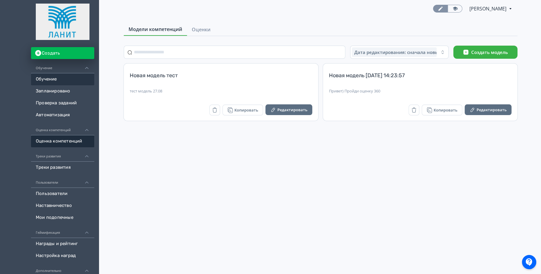
click at [53, 79] on link "Обучение" at bounding box center [62, 79] width 63 height 12
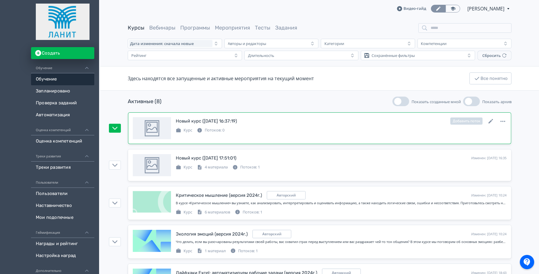
click at [242, 127] on div "Курс Потоков: 0" at bounding box center [341, 129] width 331 height 7
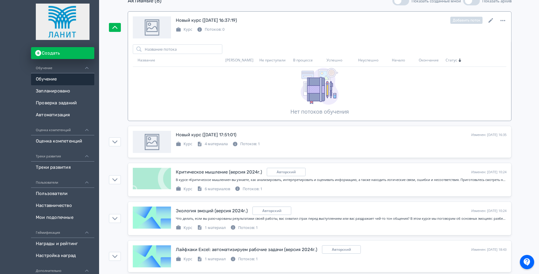
scroll to position [104, 0]
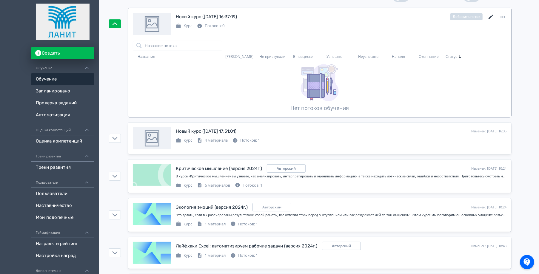
click at [493, 16] on icon at bounding box center [490, 16] width 7 height 7
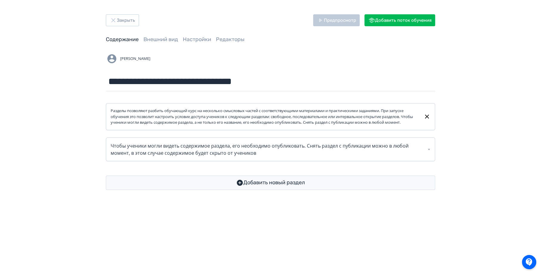
click at [130, 34] on div "**********" at bounding box center [271, 102] width 358 height 176
click at [121, 21] on button "Закрыть" at bounding box center [122, 20] width 33 height 12
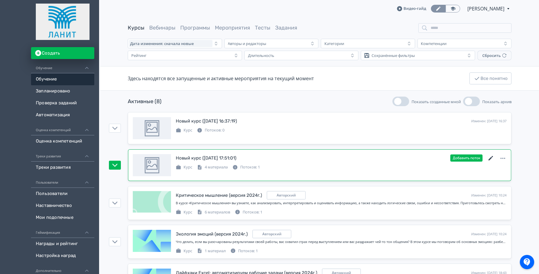
click at [492, 159] on icon at bounding box center [490, 158] width 7 height 7
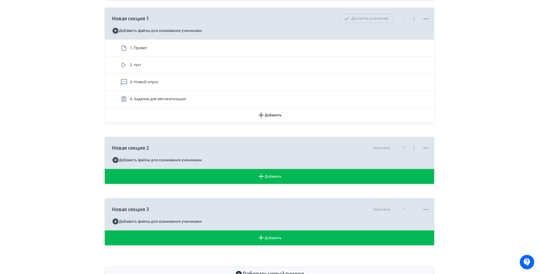
scroll to position [166, 0]
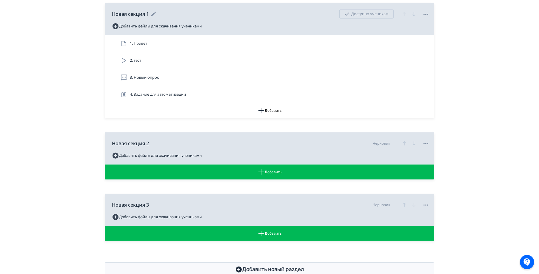
click at [156, 18] on icon at bounding box center [153, 13] width 7 height 7
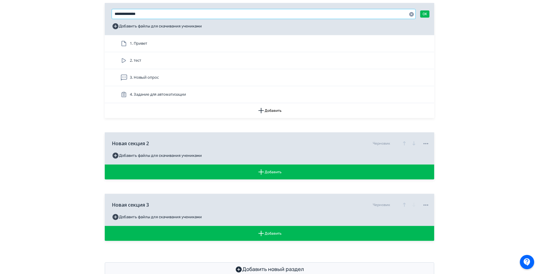
click at [156, 19] on input "**********" at bounding box center [264, 14] width 304 height 10
type input "********"
click at [156, 147] on icon at bounding box center [153, 143] width 7 height 7
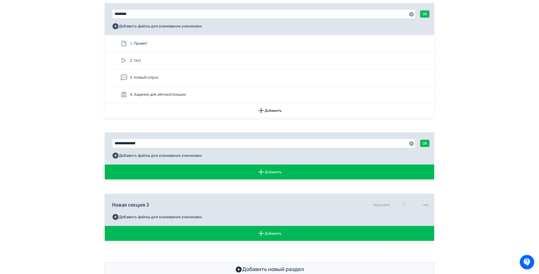
click at [431, 13] on div "******** OK Добавить файлы для скачивания учениками" at bounding box center [270, 19] width 330 height 32
click at [428, 16] on button "OK" at bounding box center [424, 13] width 9 height 7
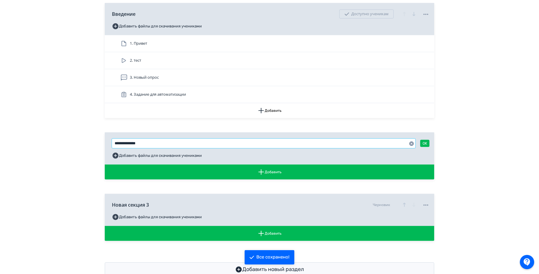
click at [202, 148] on input "**********" at bounding box center [264, 144] width 304 height 10
type input "**********"
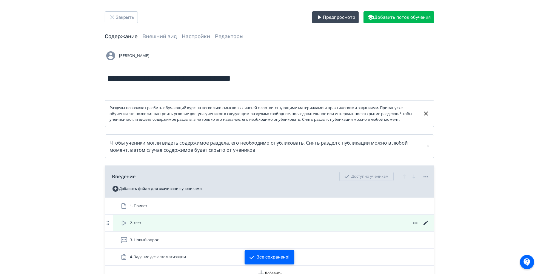
scroll to position [0, 0]
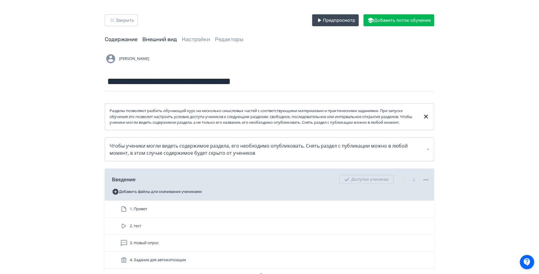
click at [164, 42] on link "Внешний вид" at bounding box center [159, 39] width 35 height 7
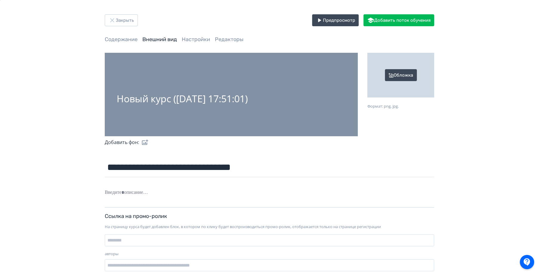
scroll to position [16, 0]
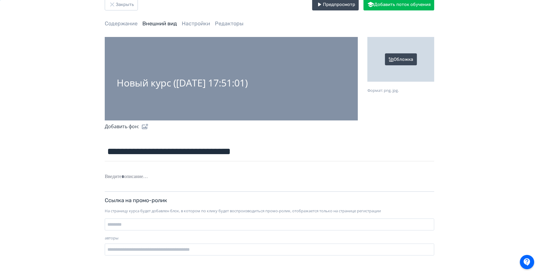
click at [193, 17] on div "**********" at bounding box center [269, 130] width 358 height 262
click at [194, 24] on link "Настройки" at bounding box center [196, 23] width 28 height 7
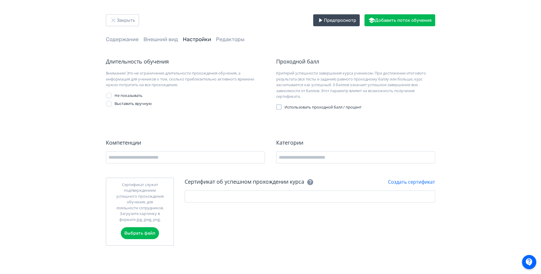
click at [227, 44] on div "Закрыть Предпросмотр Добавить поток обучения Содержание Внешний вид Настройки Р…" at bounding box center [271, 130] width 358 height 232
click at [230, 38] on link "Редакторы" at bounding box center [230, 39] width 29 height 7
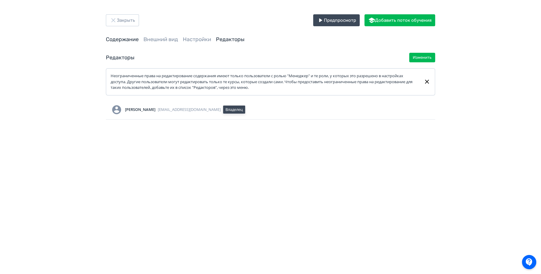
click at [124, 39] on link "Содержание" at bounding box center [122, 39] width 33 height 7
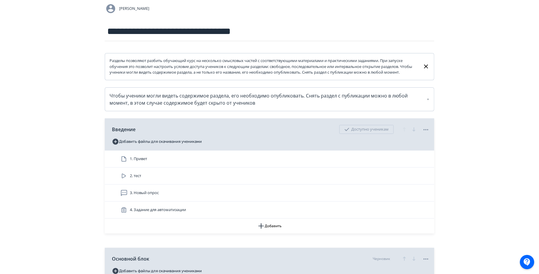
scroll to position [51, 0]
click at [374, 132] on div "Доступно ученикам" at bounding box center [366, 128] width 54 height 9
click at [426, 130] on icon at bounding box center [426, 128] width 5 height 1
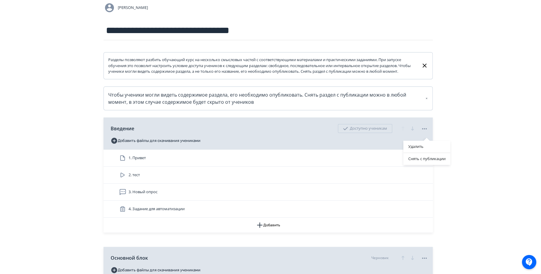
click at [476, 134] on div "Удалить Снять с публикации" at bounding box center [270, 137] width 541 height 274
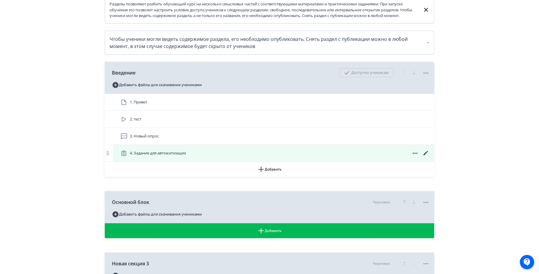
scroll to position [159, 0]
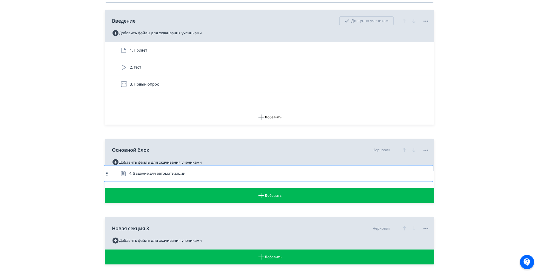
drag, startPoint x: 401, startPoint y: 105, endPoint x: 400, endPoint y: 174, distance: 69.0
click at [400, 174] on div "Разделы позволяют разбить обучающий курс на несколько смысловых частей с соотве…" at bounding box center [270, 104] width 330 height 320
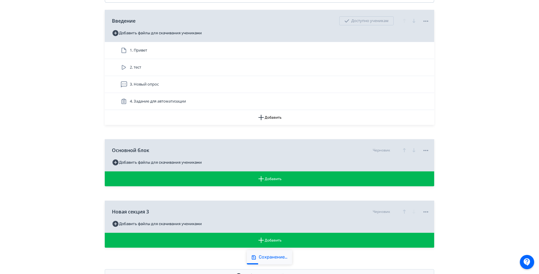
scroll to position [176, 0]
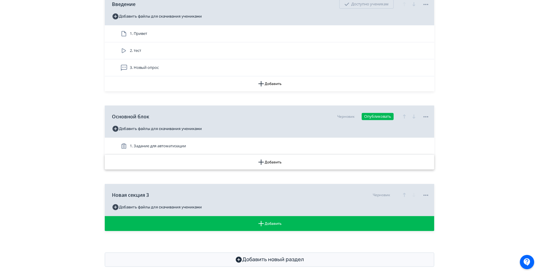
click at [264, 166] on icon "button" at bounding box center [261, 162] width 7 height 7
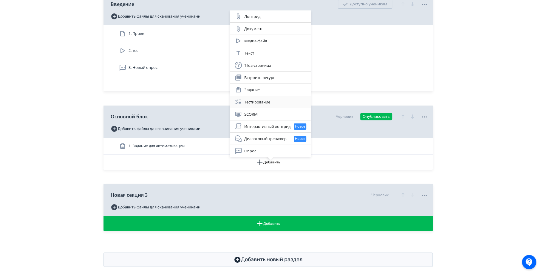
click at [273, 103] on div "Тестирование" at bounding box center [271, 102] width 72 height 7
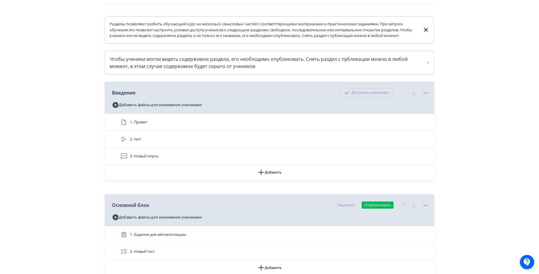
scroll to position [116, 0]
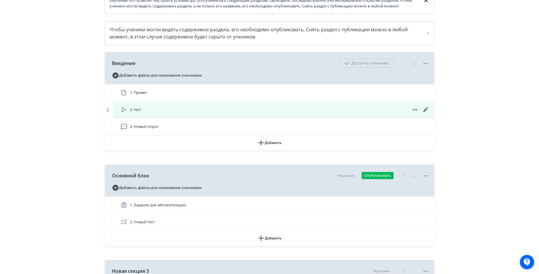
click at [425, 112] on icon at bounding box center [426, 109] width 4 height 4
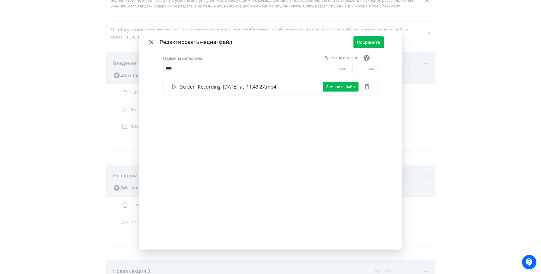
click at [273, 111] on div "Название материала **** Название материала для отображения ученикам... Время на…" at bounding box center [270, 152] width 263 height 196
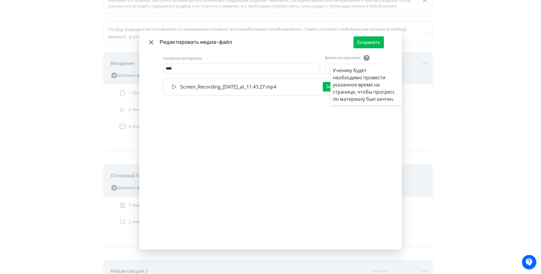
click at [369, 43] on div "Ученику будет необходимо провести указанное время на странице, чтобы прогресс п…" at bounding box center [270, 137] width 541 height 274
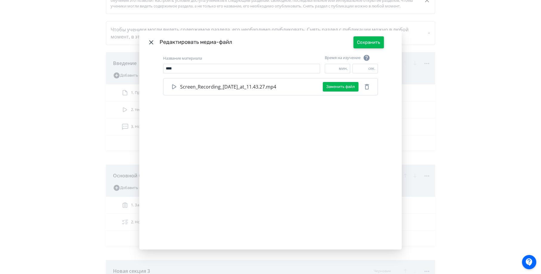
click at [368, 44] on button "Сохранить" at bounding box center [369, 42] width 30 height 12
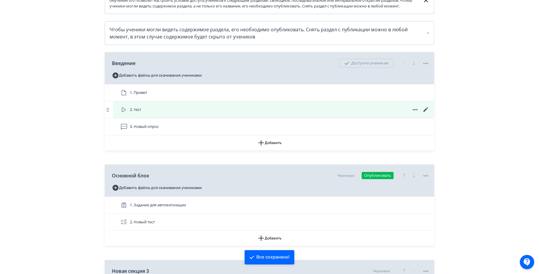
click at [230, 113] on div "2. тест" at bounding box center [274, 109] width 309 height 7
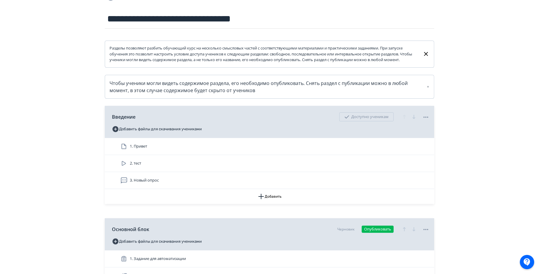
scroll to position [87, 0]
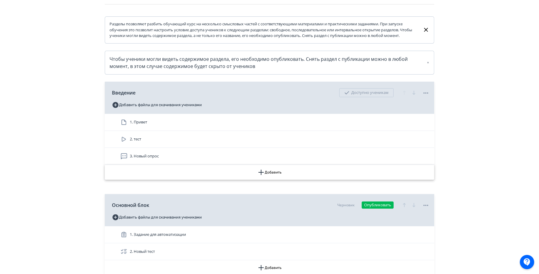
click at [271, 177] on button "Добавить" at bounding box center [270, 172] width 330 height 15
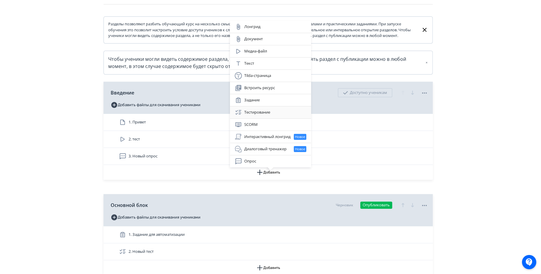
click at [267, 115] on div "Тестирование" at bounding box center [271, 112] width 72 height 7
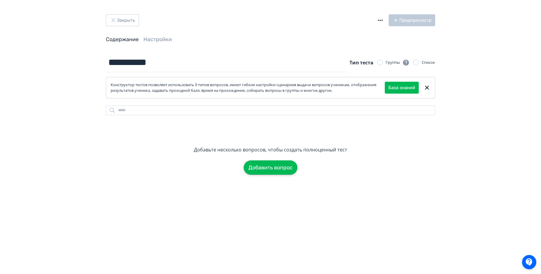
click at [278, 161] on button "Добавить вопрос" at bounding box center [271, 168] width 54 height 14
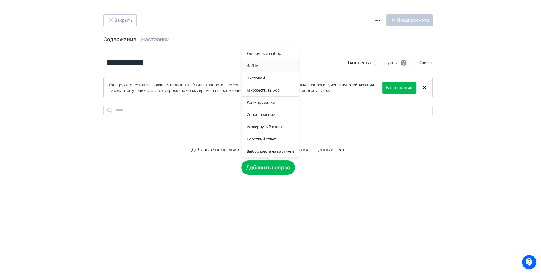
click at [269, 69] on div "Да/Нет" at bounding box center [270, 66] width 57 height 12
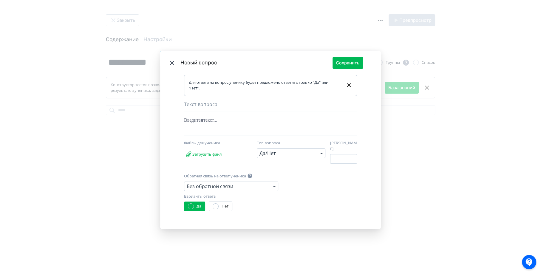
click at [171, 65] on icon "Modal" at bounding box center [172, 62] width 7 height 7
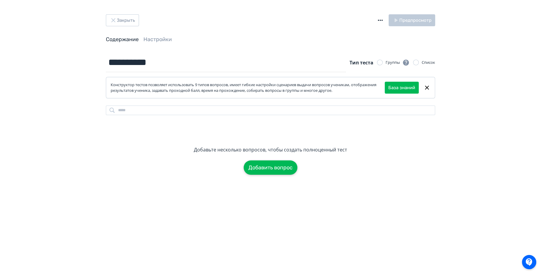
click at [267, 167] on button "Добавить вопрос" at bounding box center [271, 168] width 54 height 14
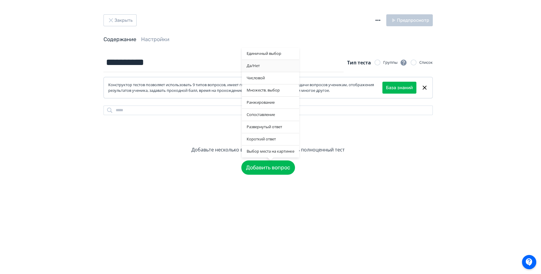
click at [271, 64] on div "Да/Нет" at bounding box center [270, 66] width 57 height 12
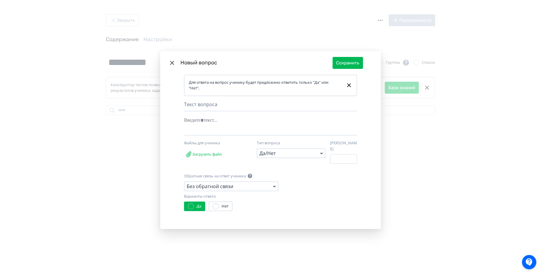
click at [199, 104] on div "Текст вопроса" at bounding box center [270, 106] width 173 height 10
click at [199, 120] on div "Modal" at bounding box center [261, 120] width 155 height 11
click at [320, 156] on icon "Modal" at bounding box center [321, 153] width 7 height 7
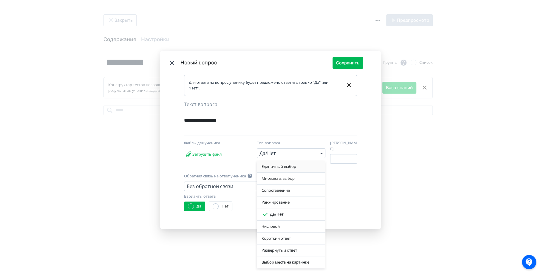
click at [293, 168] on div "Единичный выбор" at bounding box center [291, 167] width 59 height 6
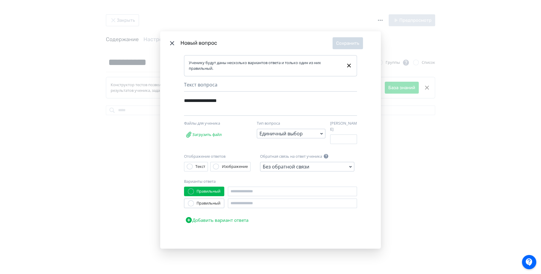
scroll to position [4, 0]
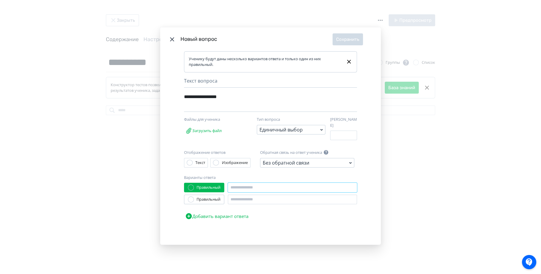
click at [265, 185] on input "Modal" at bounding box center [292, 188] width 129 height 10
type input "*"
click at [256, 197] on input "Modal" at bounding box center [292, 200] width 129 height 10
type input "*"
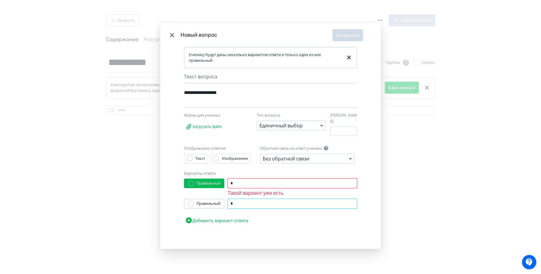
scroll to position [0, 0]
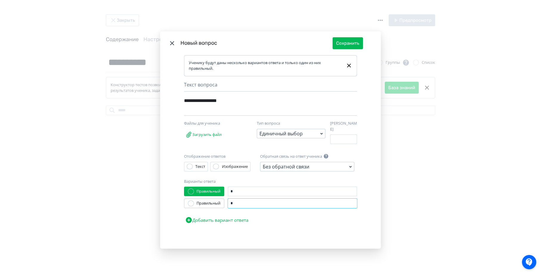
type input "*"
click at [216, 217] on button "Добавить вариант ответа" at bounding box center [217, 220] width 66 height 12
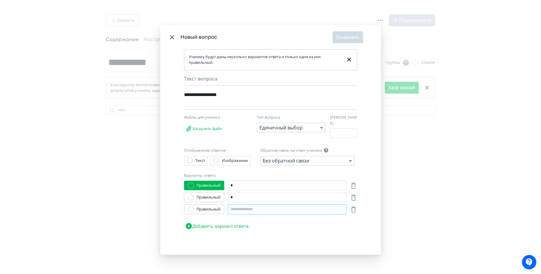
click at [236, 208] on input "Modal" at bounding box center [287, 210] width 119 height 10
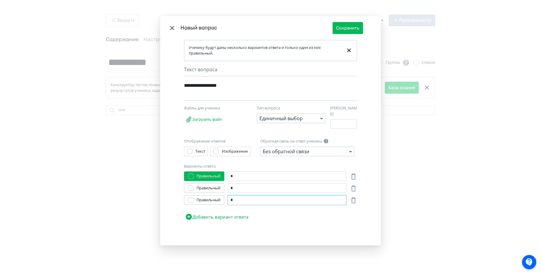
type input "*"
click at [276, 148] on div "Без обратной связи" at bounding box center [286, 151] width 47 height 7
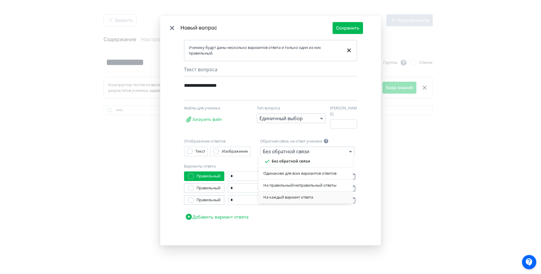
click at [287, 199] on div "На каждый вариант ответа" at bounding box center [306, 198] width 85 height 6
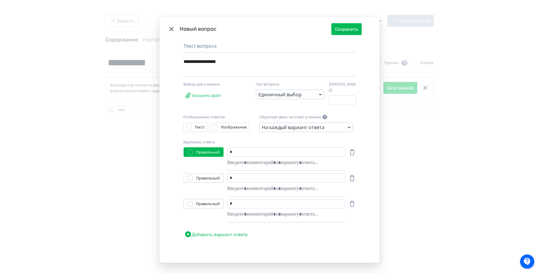
scroll to position [39, 0]
click at [347, 27] on button "Сохранить" at bounding box center [348, 29] width 30 height 12
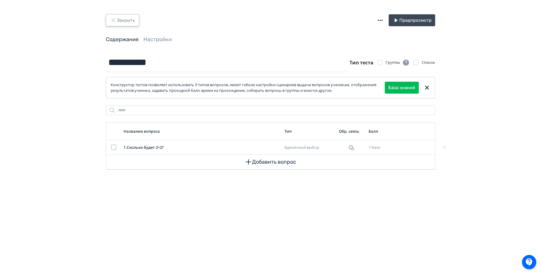
click at [112, 21] on icon "button" at bounding box center [113, 20] width 7 height 7
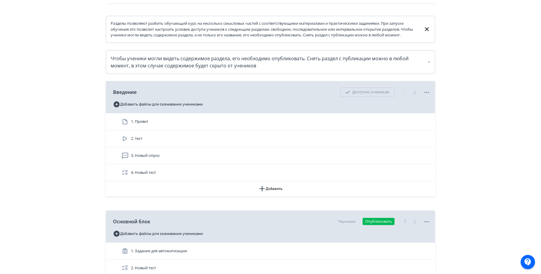
scroll to position [129, 0]
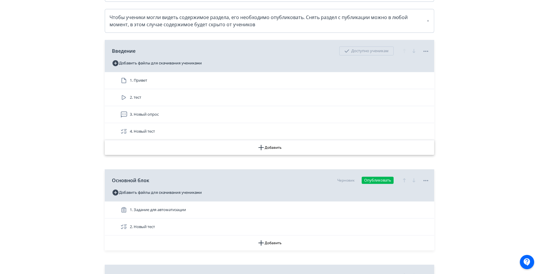
click at [262, 155] on button "Добавить" at bounding box center [270, 147] width 330 height 15
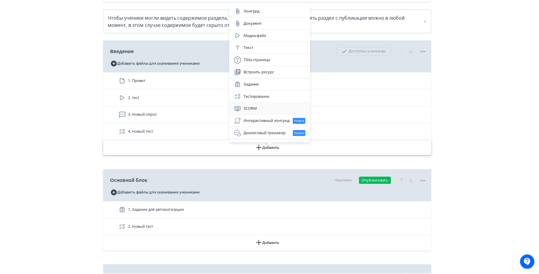
scroll to position [7, 0]
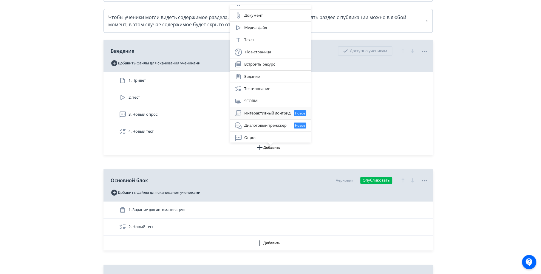
click at [273, 111] on div "Интерактивный лонгрид Новое" at bounding box center [271, 113] width 72 height 7
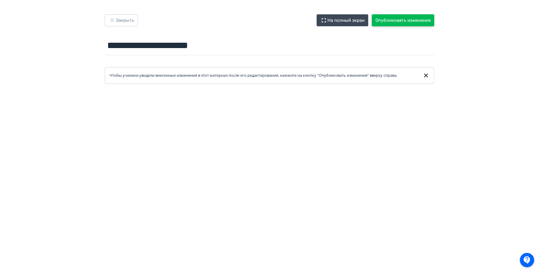
click at [426, 19] on button "Опубликовать изменения" at bounding box center [403, 20] width 62 height 12
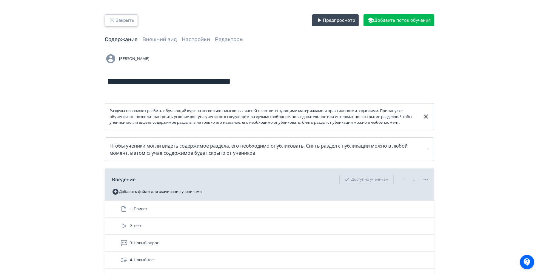
click at [107, 19] on button "Закрыть" at bounding box center [121, 20] width 33 height 12
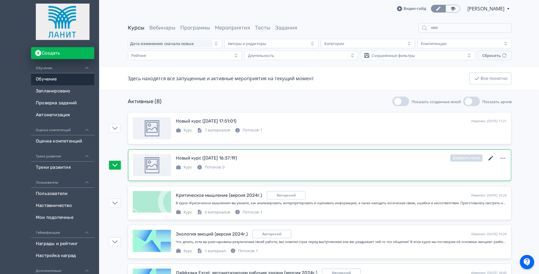
click at [490, 156] on icon at bounding box center [490, 158] width 7 height 7
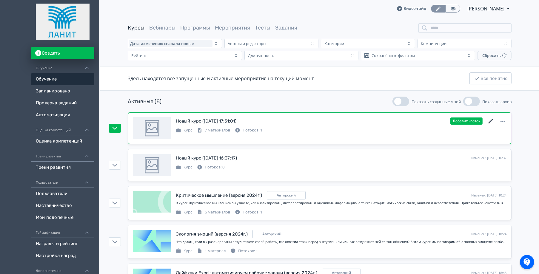
click at [490, 123] on icon at bounding box center [490, 121] width 7 height 7
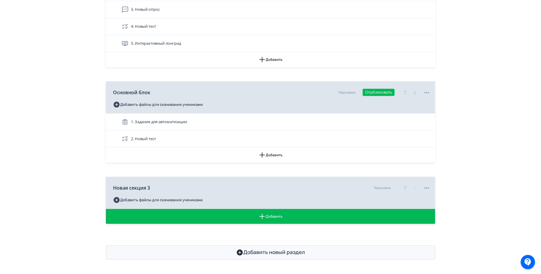
scroll to position [239, 0]
click at [284, 159] on button "Добавить" at bounding box center [270, 155] width 330 height 15
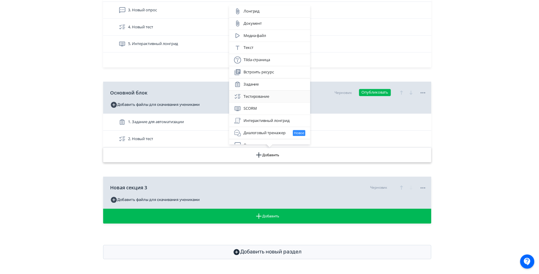
scroll to position [5, 0]
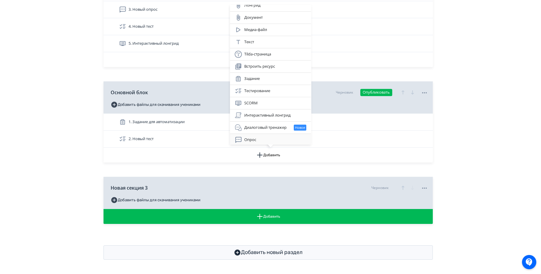
click at [262, 134] on div "Опрос" at bounding box center [270, 140] width 81 height 12
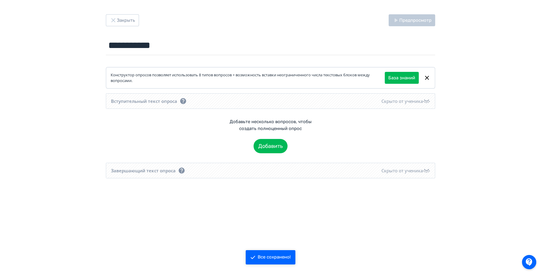
click at [420, 103] on div "Скрыто от ученика" at bounding box center [406, 101] width 49 height 7
click at [278, 148] on button "Добавить" at bounding box center [271, 146] width 34 height 14
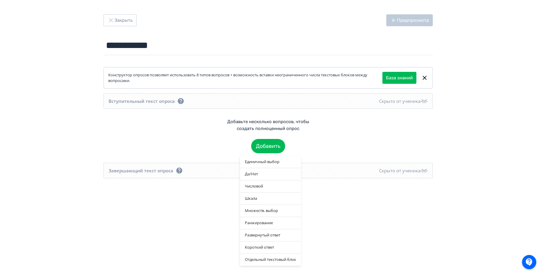
click at [201, 132] on div "Единичный выбор Да/[PERSON_NAME] Шкала Множеств. выбор Ранжирование Развернутый…" at bounding box center [270, 137] width 541 height 274
